Goal: Information Seeking & Learning: Find specific fact

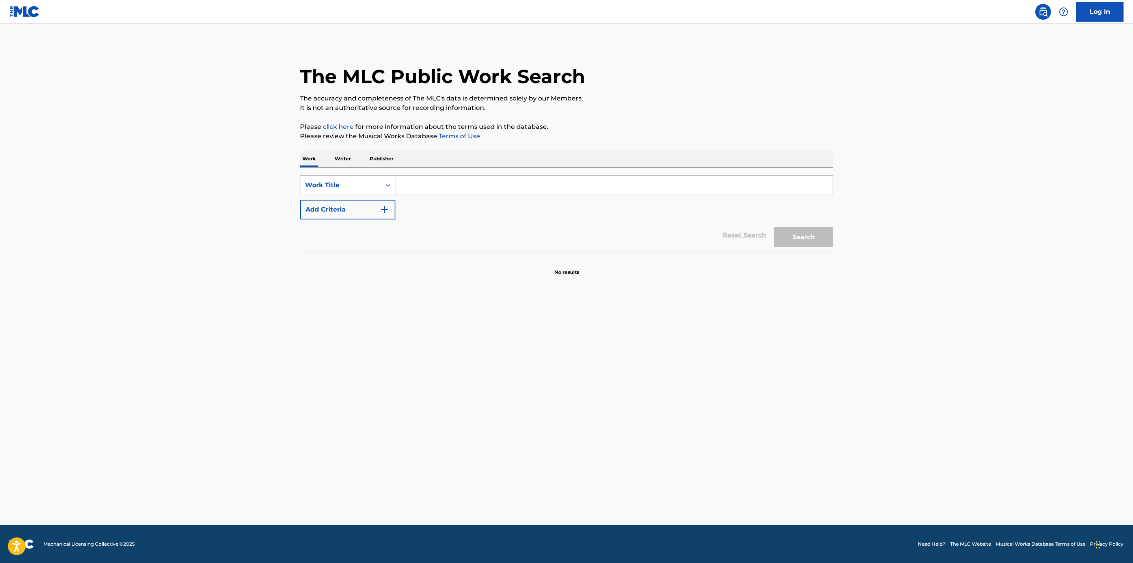
click at [425, 188] on input "Search Form" at bounding box center [613, 185] width 437 height 19
type input "love me [PERSON_NAME]'"
click at [386, 208] on img "Search Form" at bounding box center [384, 209] width 9 height 9
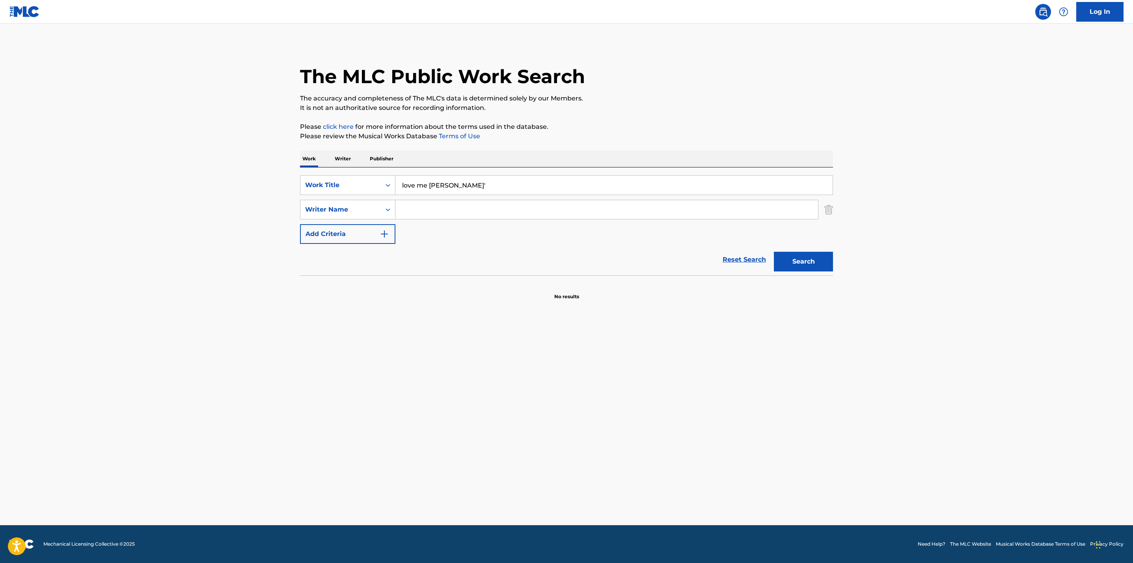
click at [464, 217] on input "Search Form" at bounding box center [606, 209] width 423 height 19
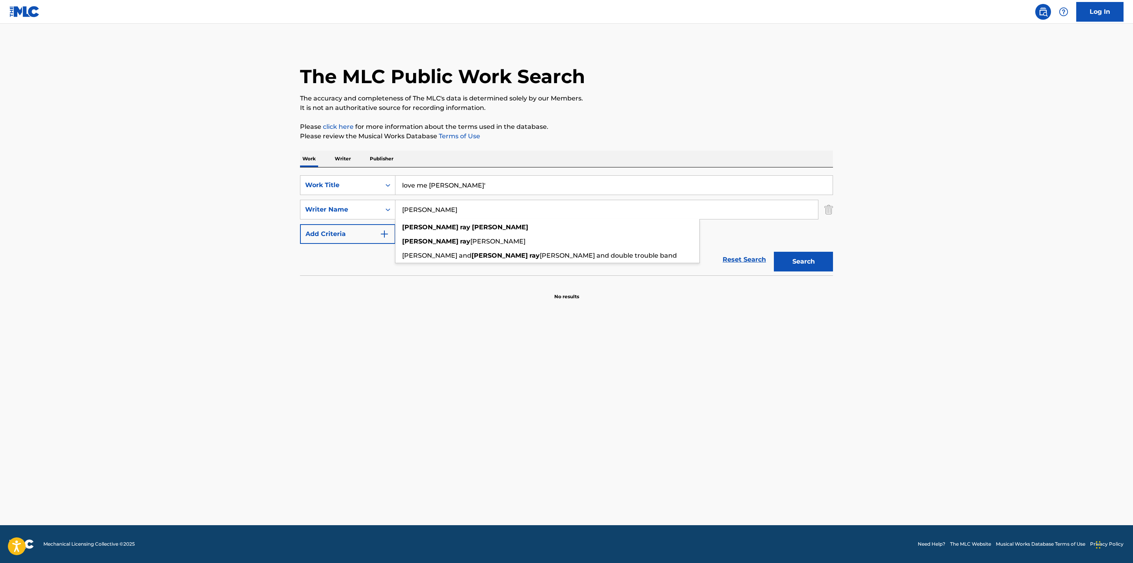
click at [774, 252] on button "Search" at bounding box center [803, 262] width 59 height 20
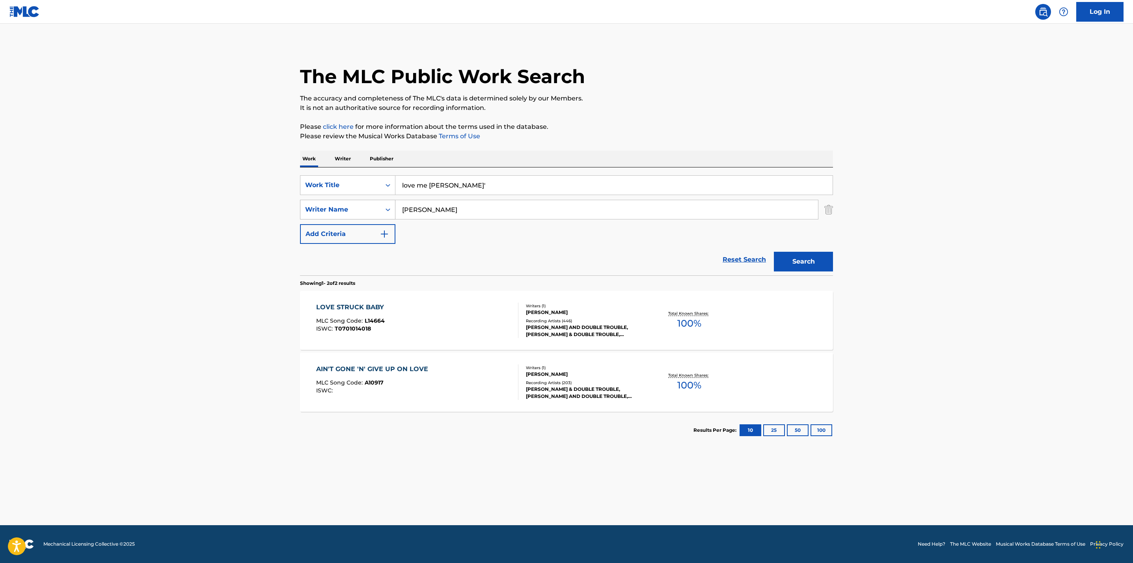
drag, startPoint x: 469, startPoint y: 214, endPoint x: 369, endPoint y: 203, distance: 100.3
click at [369, 203] on div "SearchWithCriteriae30a8111-b5fa-49e2-b9dd-a73a03280214 Writer Name [PERSON_NAME]" at bounding box center [566, 210] width 533 height 20
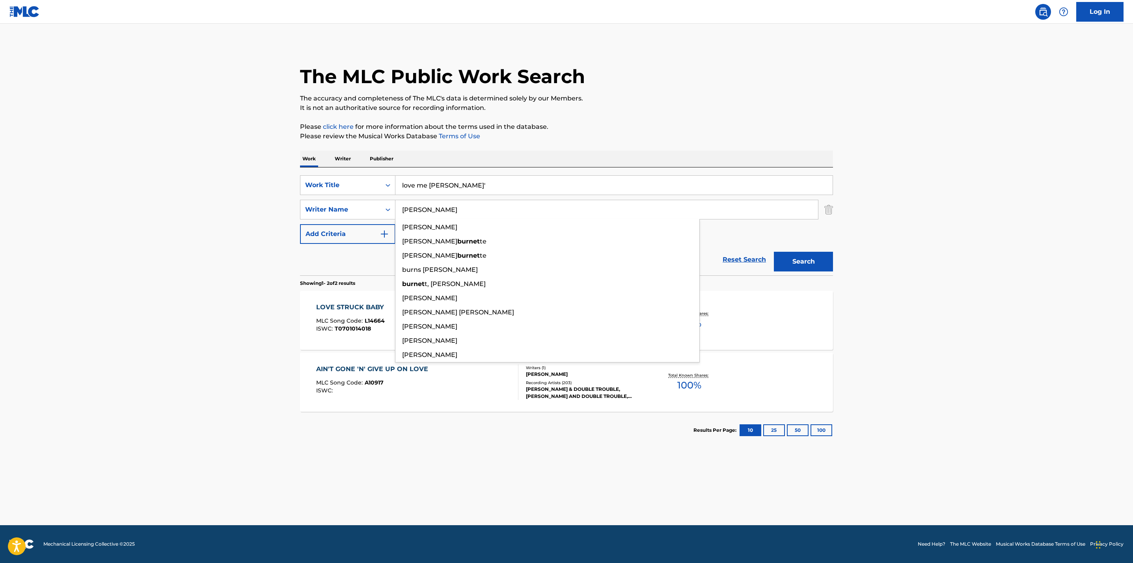
type input "[PERSON_NAME]"
click at [774, 252] on button "Search" at bounding box center [803, 262] width 59 height 20
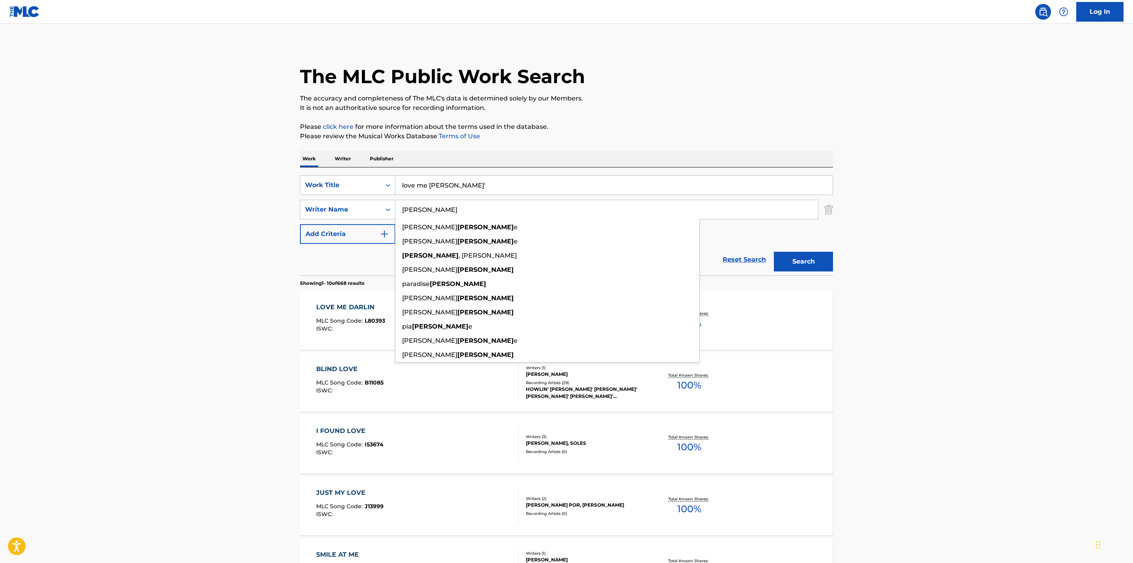
click at [960, 270] on main "The MLC Public Work Search The accuracy and completeness of The MLC's data is d…" at bounding box center [566, 488] width 1133 height 928
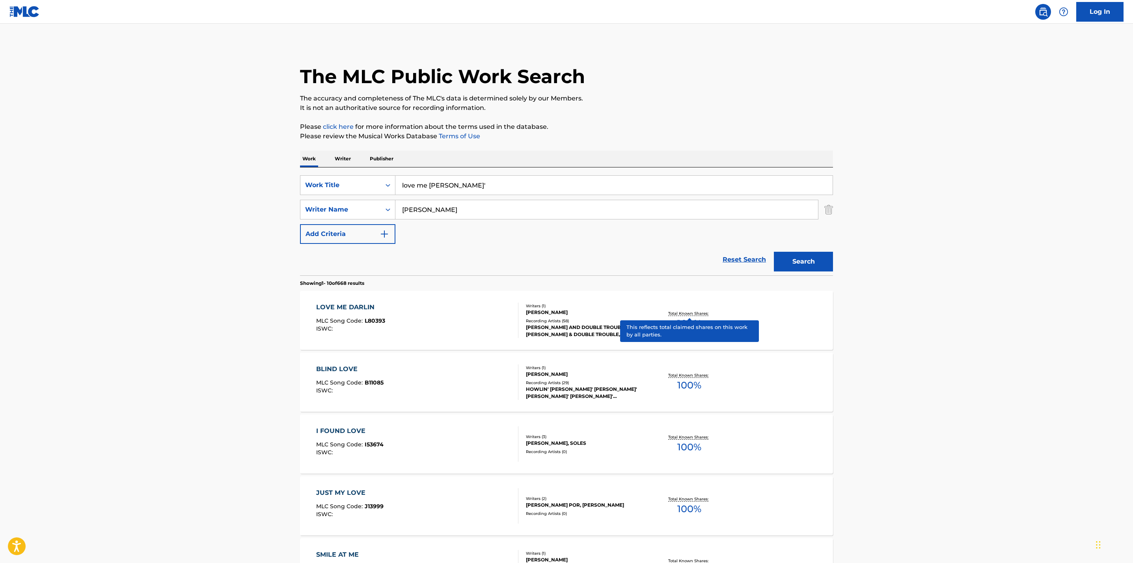
click at [692, 313] on p "Total Known Shares:" at bounding box center [689, 314] width 42 height 6
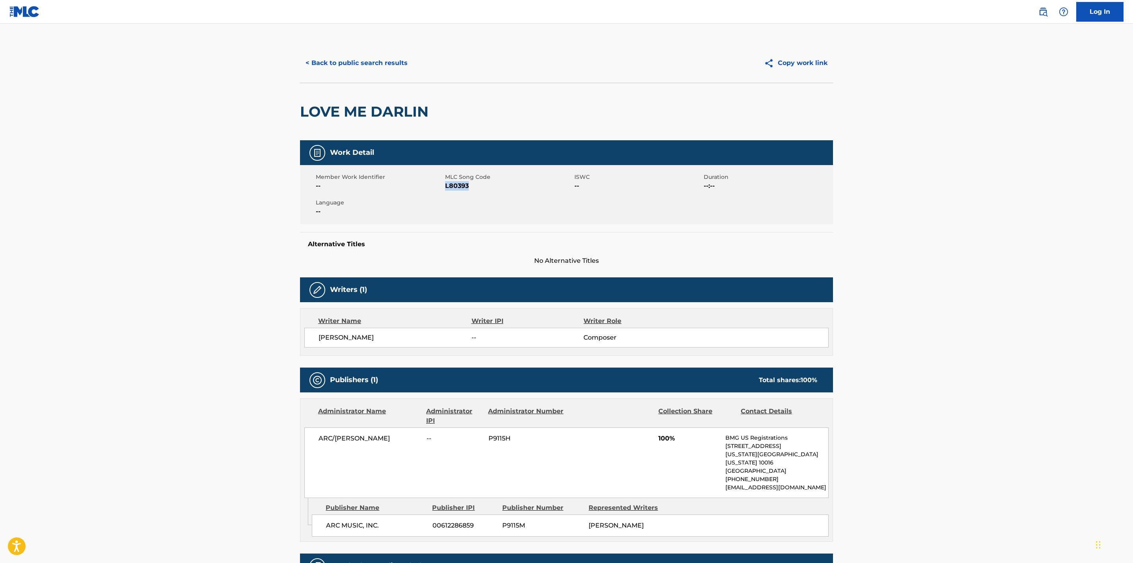
drag, startPoint x: 445, startPoint y: 186, endPoint x: 472, endPoint y: 184, distance: 27.2
click at [472, 184] on span "L80393" at bounding box center [508, 185] width 127 height 9
copy span "L80393"
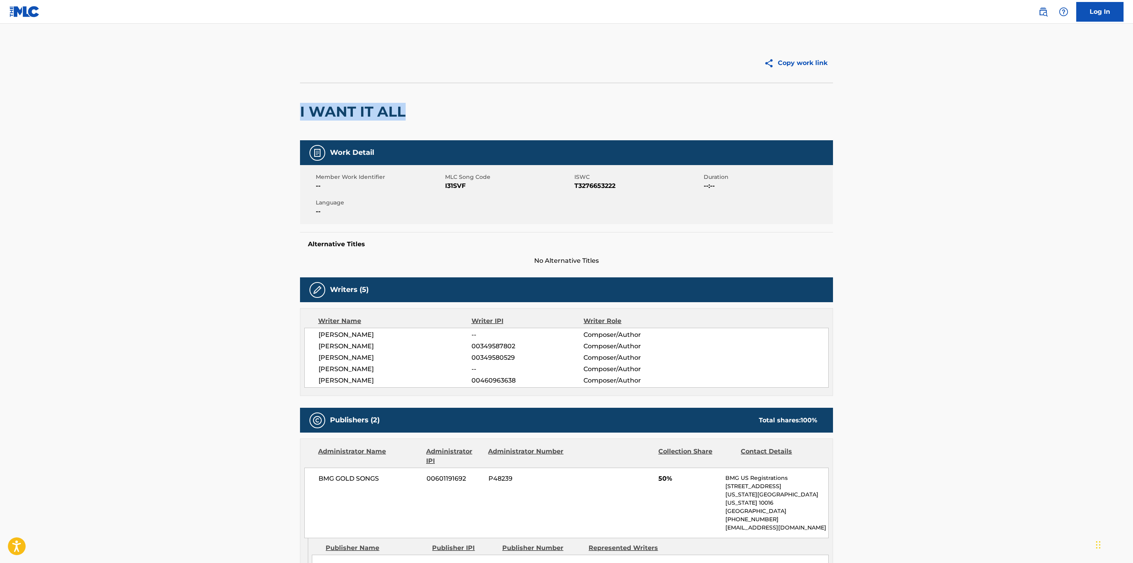
click at [986, 94] on main "Copy work link I WANT IT ALL Work Detail Member Work Identifier -- MLC Song Cod…" at bounding box center [566, 399] width 1133 height 750
click at [131, 112] on main "Copy work link I WANT IT ALL Work Detail Member Work Identifier -- MLC Song Cod…" at bounding box center [566, 399] width 1133 height 750
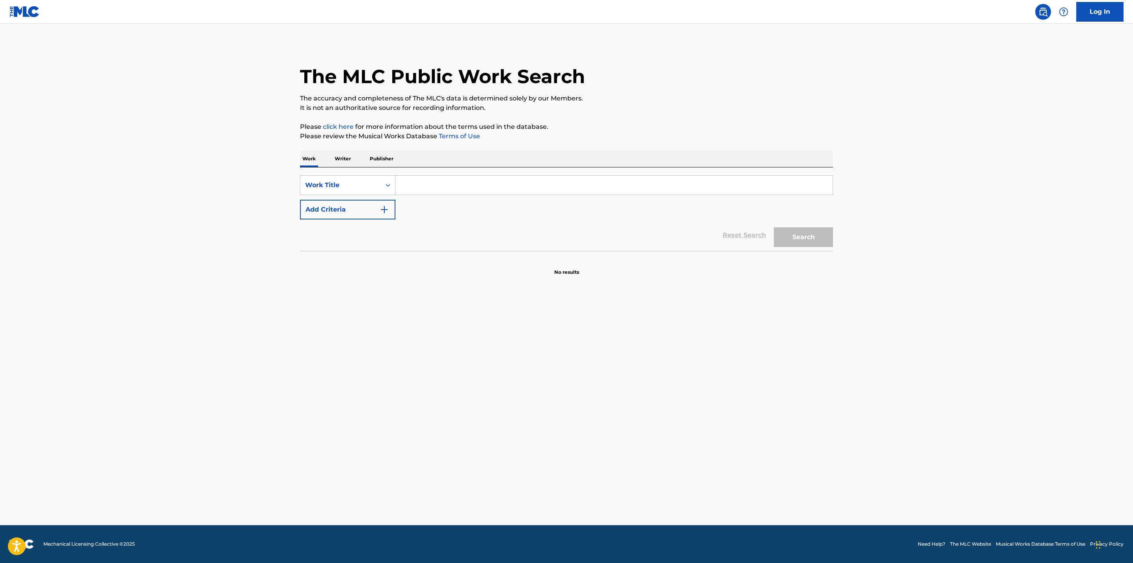
click at [443, 184] on input "Search Form" at bounding box center [613, 185] width 437 height 19
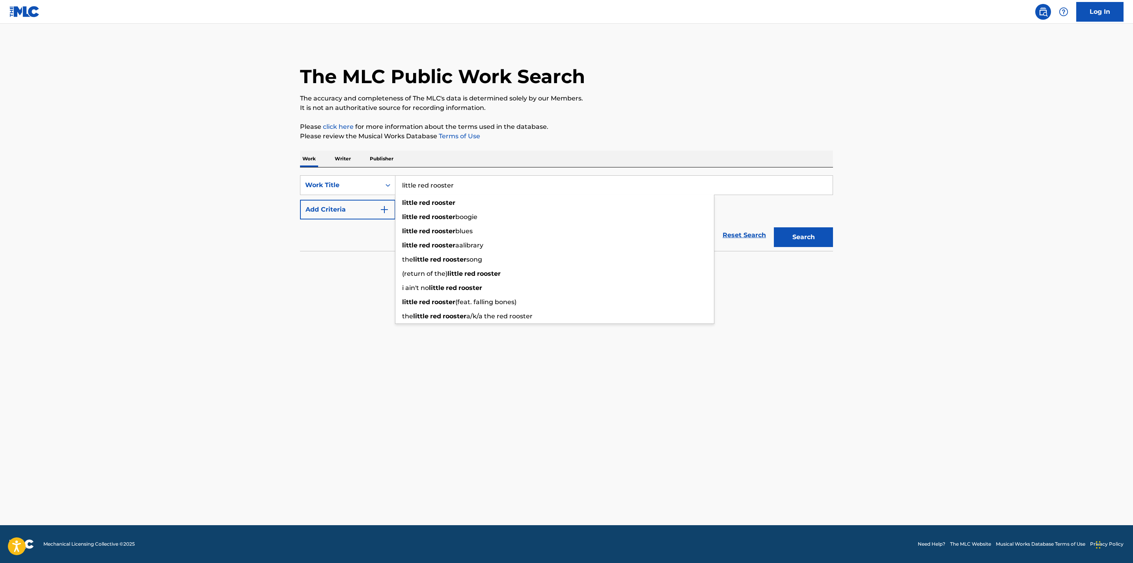
type input "little red rooster"
click at [218, 182] on main "The MLC Public Work Search The accuracy and completeness of The MLC's data is d…" at bounding box center [566, 275] width 1133 height 502
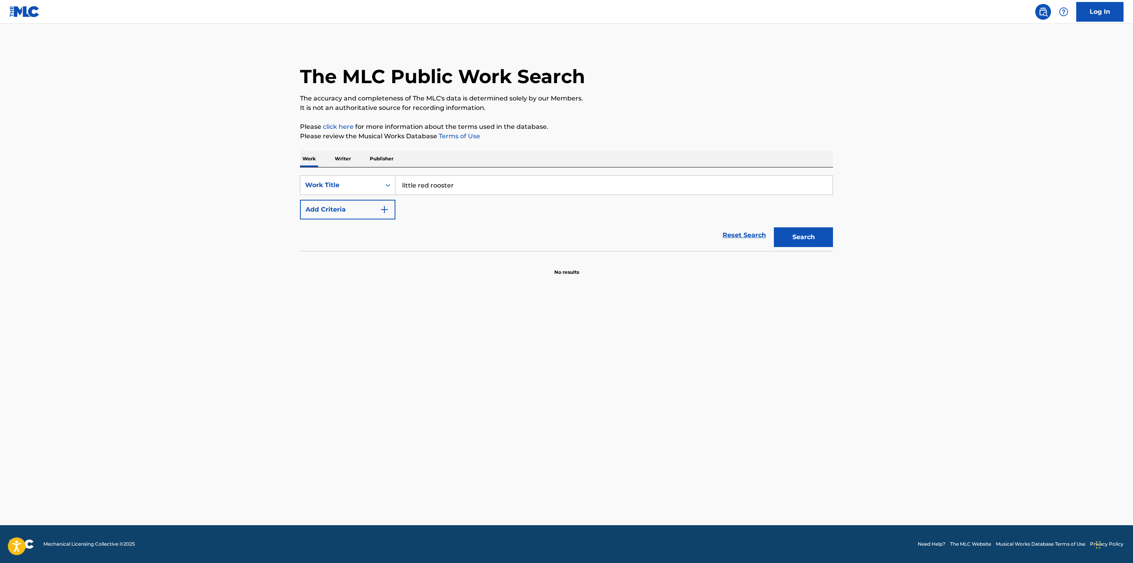
click at [387, 215] on button "Add Criteria" at bounding box center [347, 210] width 95 height 20
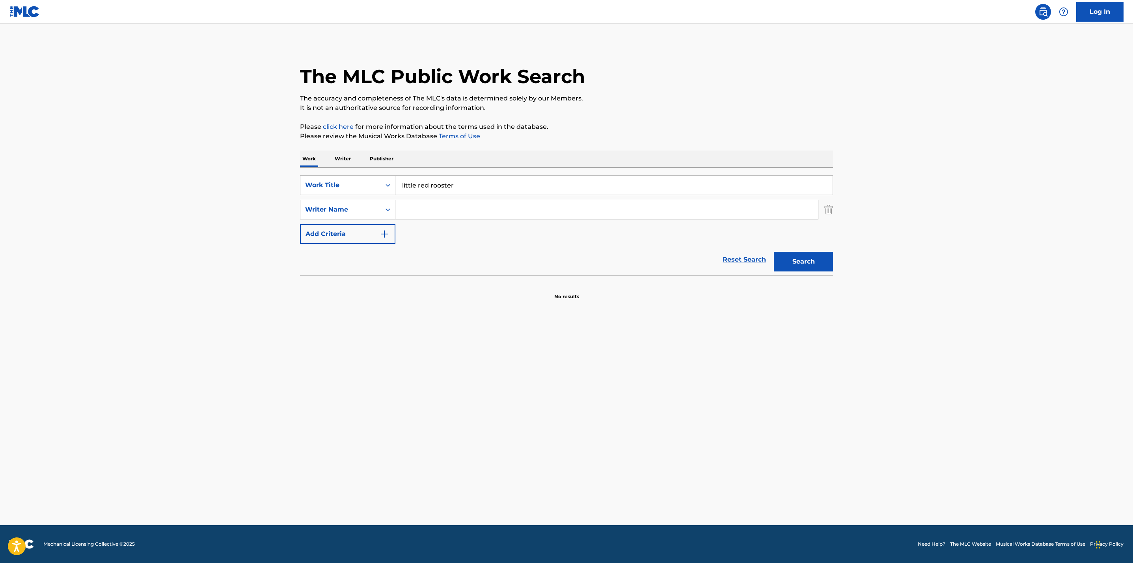
click at [419, 212] on input "Search Form" at bounding box center [606, 209] width 423 height 19
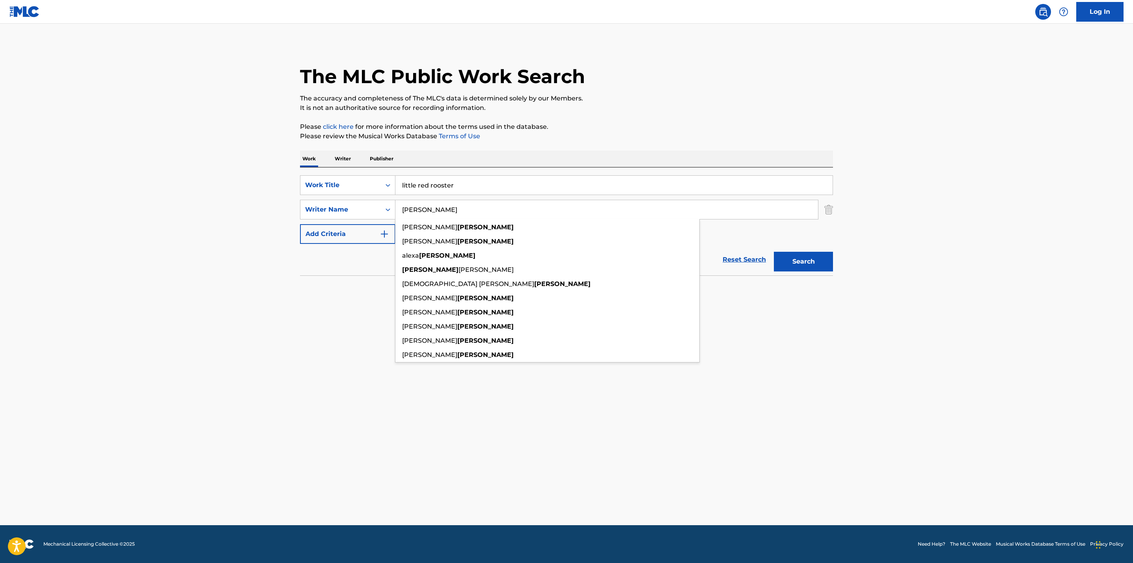
type input "dixon"
click at [774, 252] on button "Search" at bounding box center [803, 262] width 59 height 20
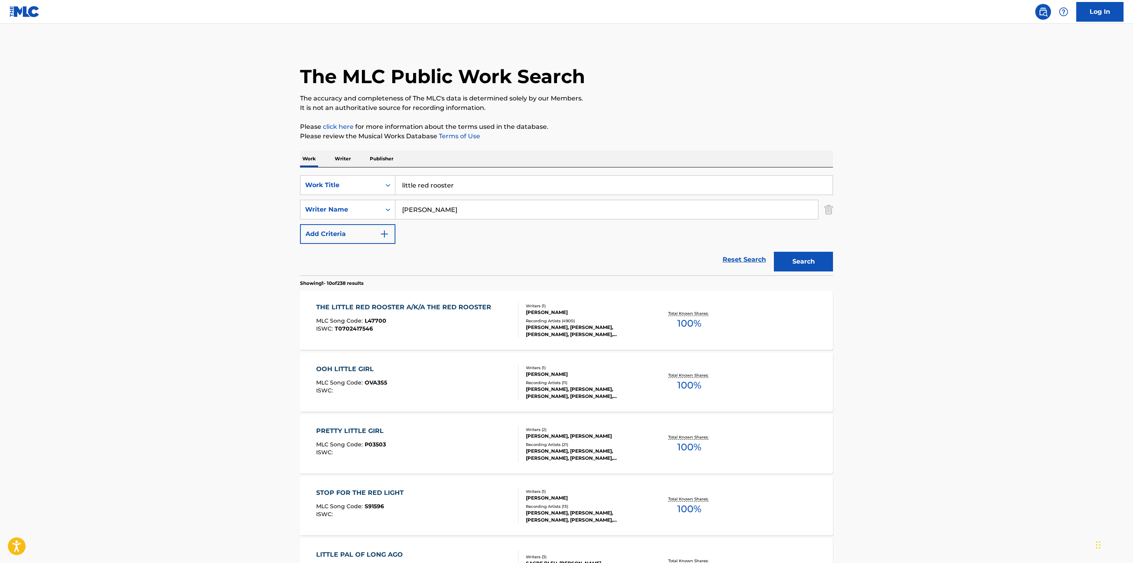
click at [701, 317] on span "100 %" at bounding box center [689, 324] width 24 height 14
drag, startPoint x: 481, startPoint y: 186, endPoint x: 316, endPoint y: 173, distance: 164.9
click at [316, 173] on div "SearchWithCriteriac04b948f-823d-42a1-97bb-939114efc965 Work Title little red ro…" at bounding box center [566, 222] width 533 height 108
type input "walking by myself"
click at [283, 175] on main "The MLC Public Work Search The accuracy and completeness of The MLC's data is d…" at bounding box center [566, 488] width 1133 height 928
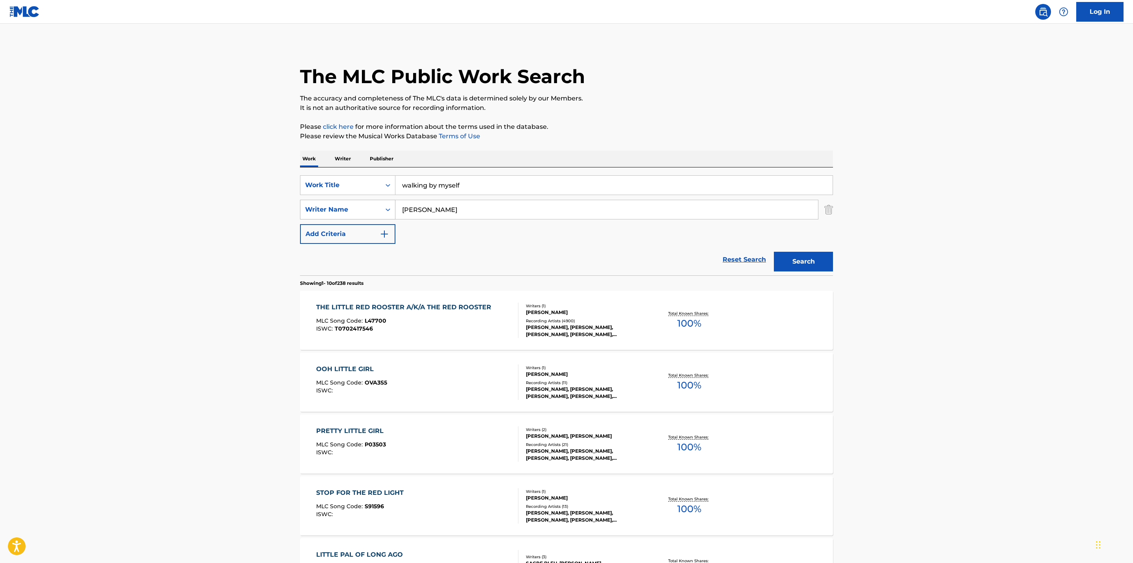
drag, startPoint x: 457, startPoint y: 212, endPoint x: 322, endPoint y: 209, distance: 135.3
click at [322, 209] on div "SearchWithCriteria74b46a0f-61de-4ced-86bd-bc60df1d717d Writer Name dixon" at bounding box center [566, 210] width 533 height 20
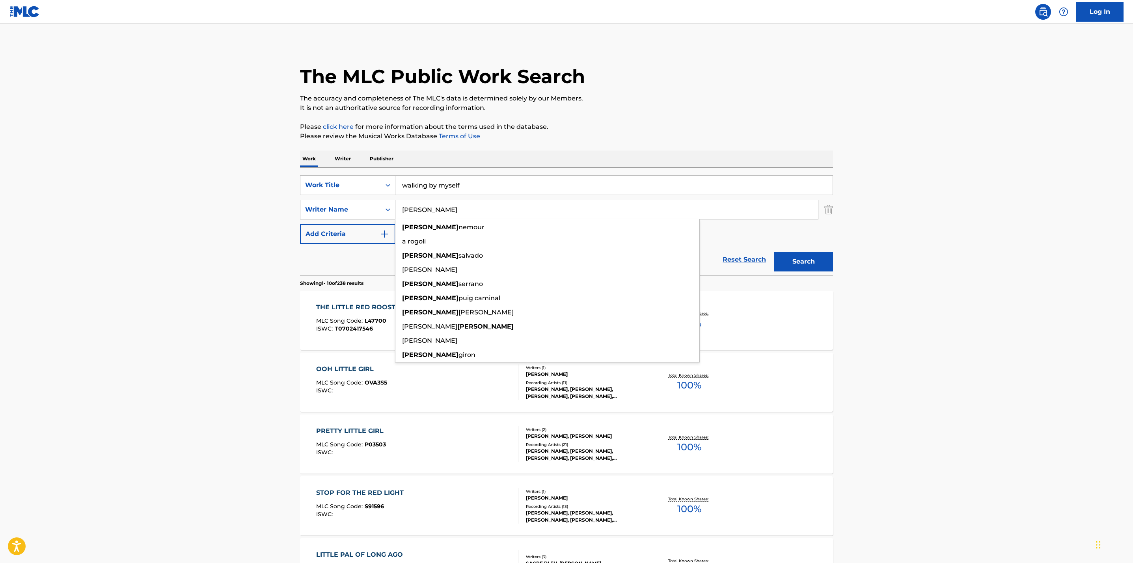
type input "rogers"
click at [774, 252] on button "Search" at bounding box center [803, 262] width 59 height 20
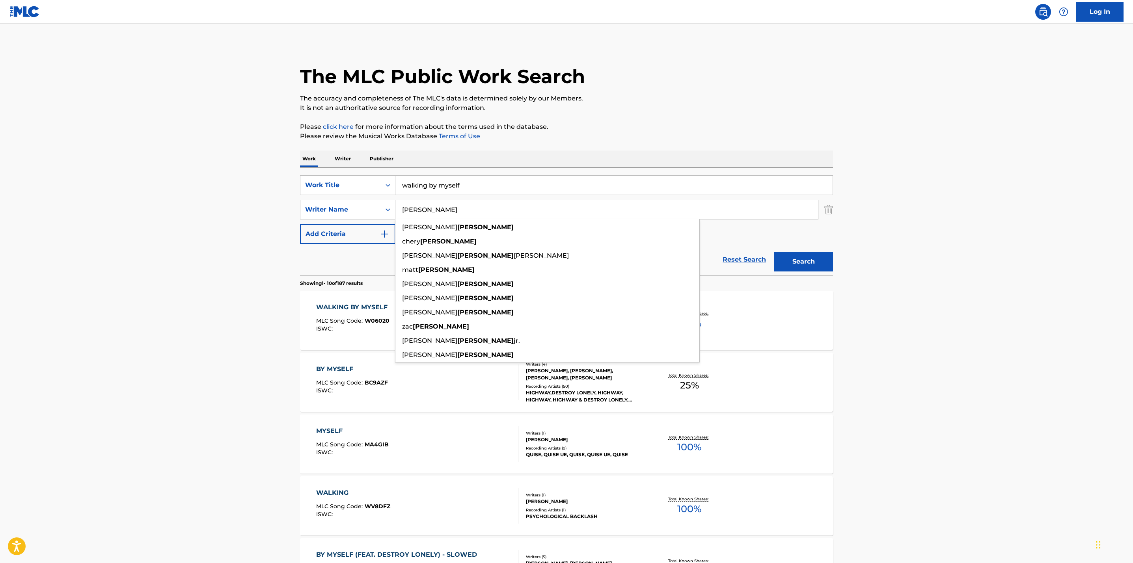
click at [225, 287] on main "The MLC Public Work Search The accuracy and completeness of The MLC's data is d…" at bounding box center [566, 488] width 1133 height 928
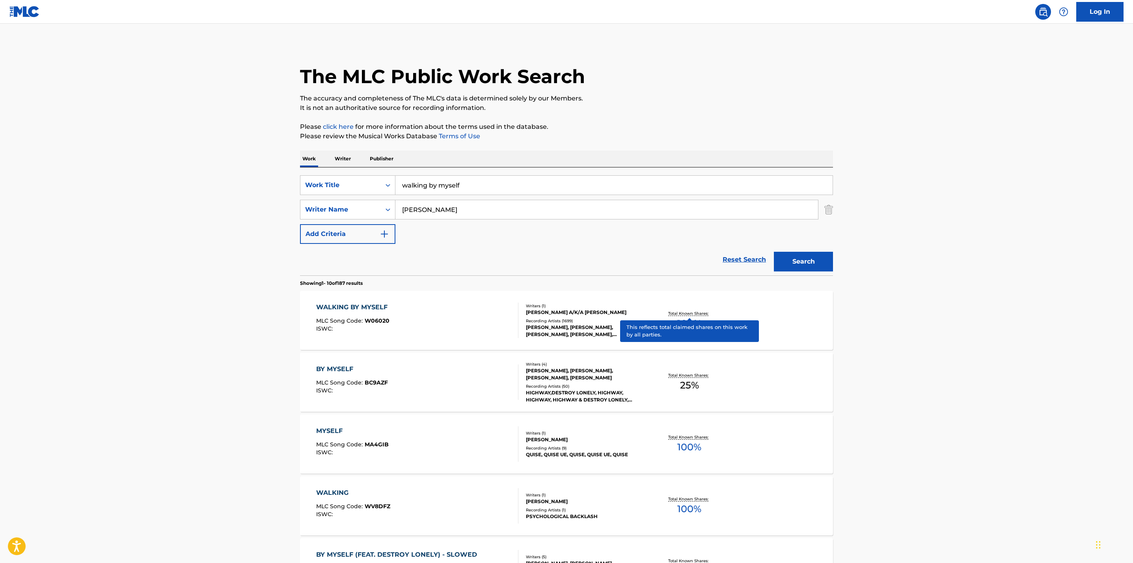
click at [672, 312] on p "Total Known Shares:" at bounding box center [689, 314] width 42 height 6
drag, startPoint x: 474, startPoint y: 183, endPoint x: 238, endPoint y: 160, distance: 237.7
click at [238, 160] on main "The MLC Public Work Search The accuracy and completeness of The MLC's data is d…" at bounding box center [566, 488] width 1133 height 928
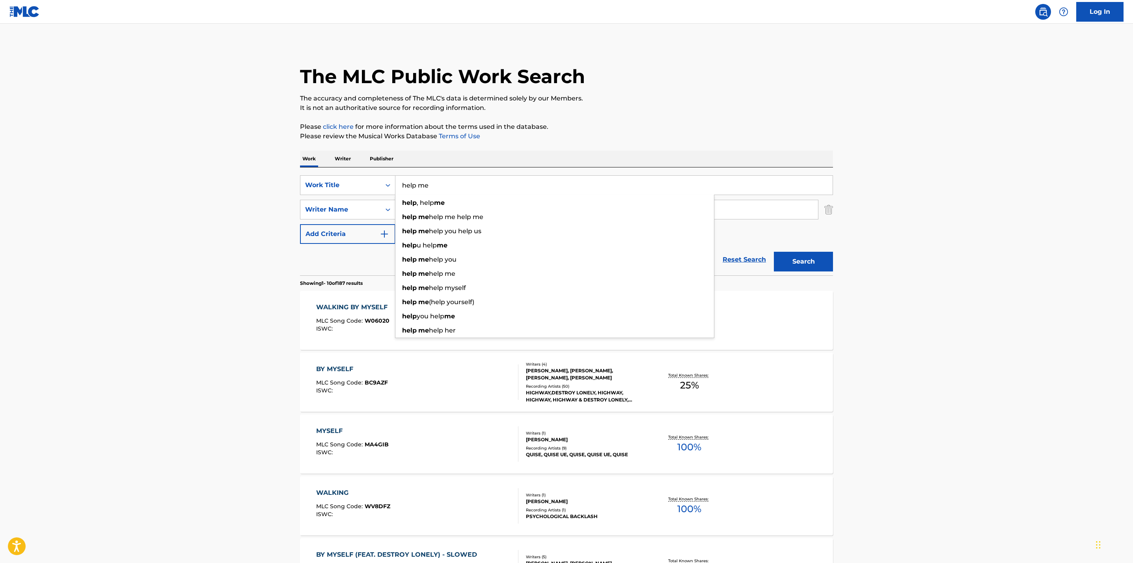
type input "help me"
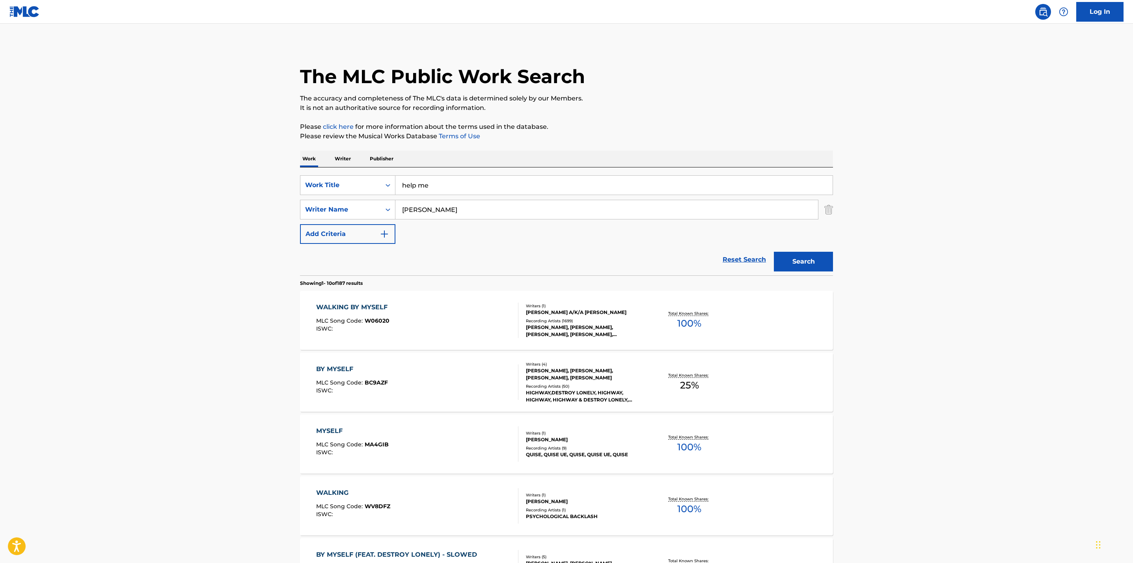
click at [161, 233] on main "The MLC Public Work Search The accuracy and completeness of The MLC's data is d…" at bounding box center [566, 488] width 1133 height 928
drag, startPoint x: 430, startPoint y: 209, endPoint x: 341, endPoint y: 207, distance: 89.5
click at [341, 207] on div "SearchWithCriteria74b46a0f-61de-4ced-86bd-bc60df1d717d Writer Name rogers" at bounding box center [566, 210] width 533 height 20
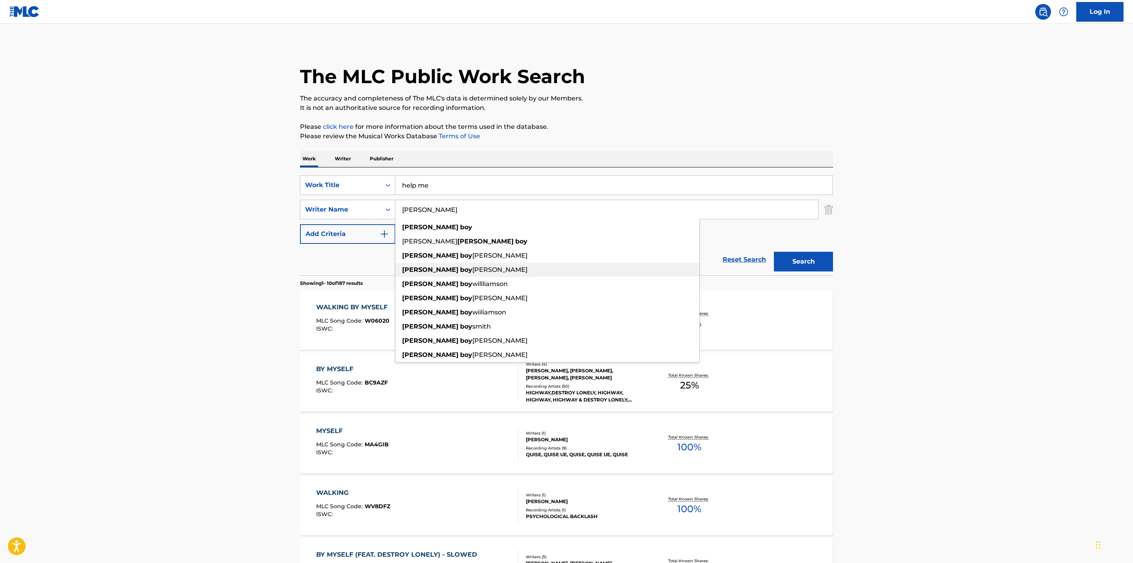
click at [460, 266] on strong "boy" at bounding box center [466, 269] width 12 height 7
type input "sonny boy williamson"
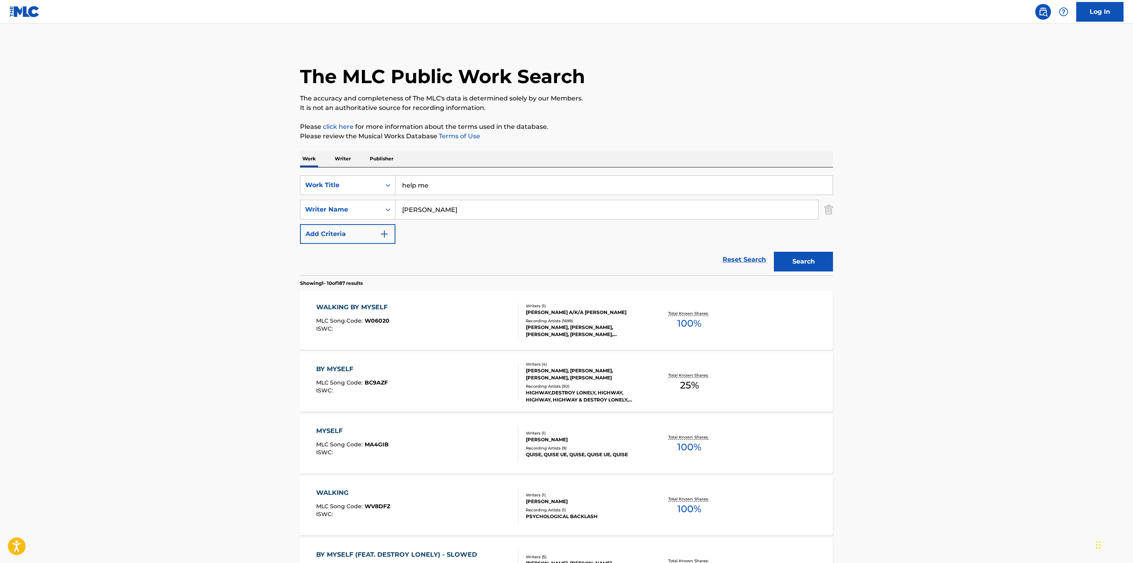
click at [777, 255] on button "Search" at bounding box center [803, 262] width 59 height 20
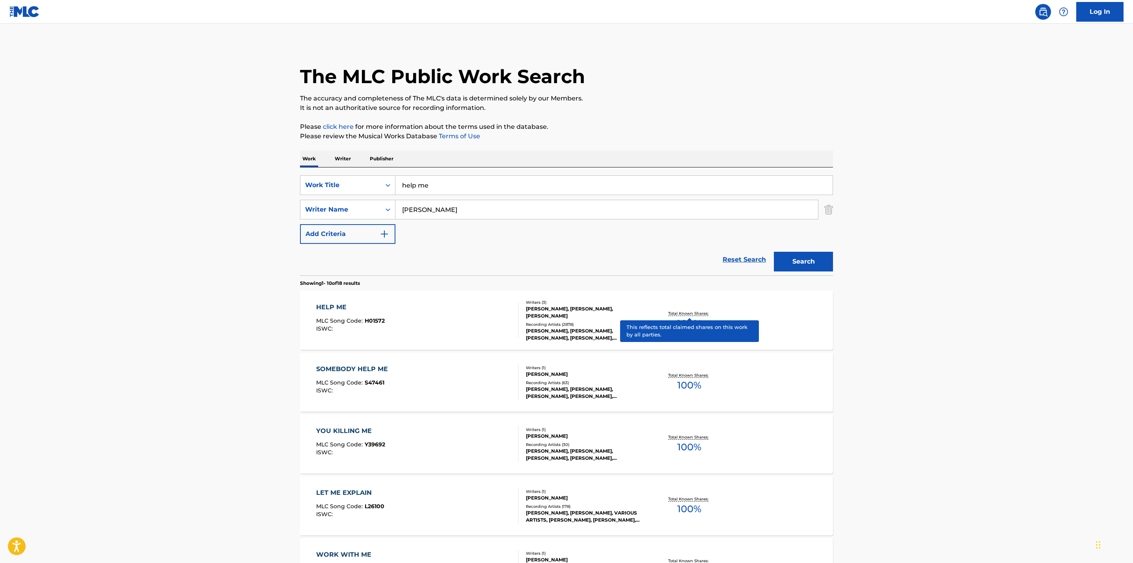
click at [678, 311] on p "Total Known Shares:" at bounding box center [689, 314] width 42 height 6
